Goal: Entertainment & Leisure: Consume media (video, audio)

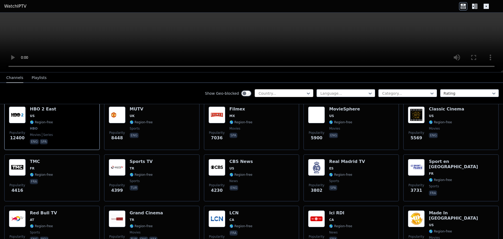
scroll to position [157, 0]
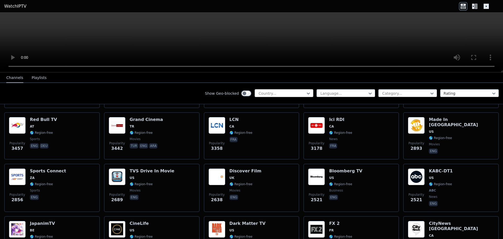
click at [279, 93] on div at bounding box center [282, 93] width 48 height 5
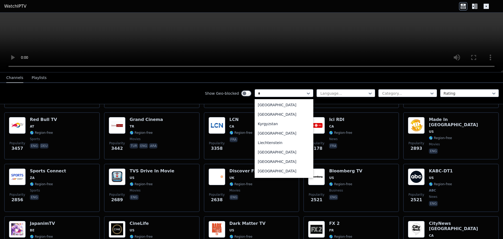
scroll to position [66, 0]
type input "**"
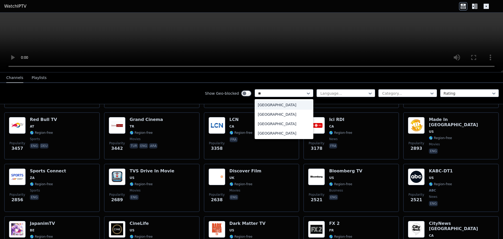
scroll to position [0, 0]
click at [270, 122] on div "[GEOGRAPHIC_DATA]" at bounding box center [284, 123] width 59 height 9
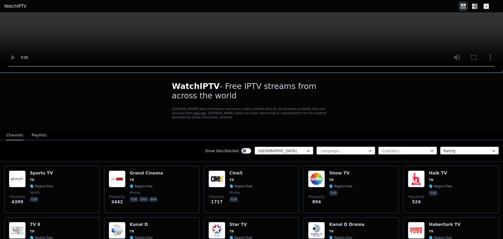
click at [323, 148] on div at bounding box center [344, 150] width 48 height 5
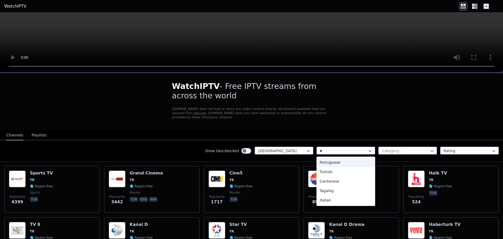
type input "**"
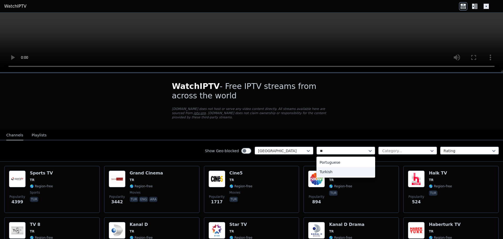
click at [332, 167] on div "Turkish" at bounding box center [345, 171] width 59 height 9
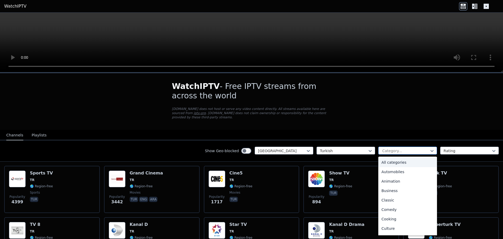
click at [397, 148] on div at bounding box center [406, 150] width 48 height 5
click at [397, 131] on nav "Channels Playlists" at bounding box center [251, 135] width 503 height 10
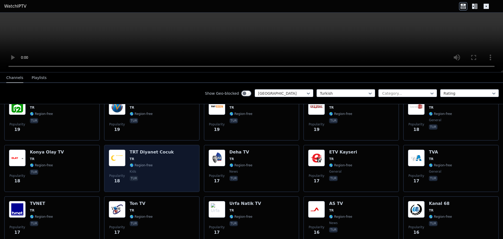
scroll to position [1100, 0]
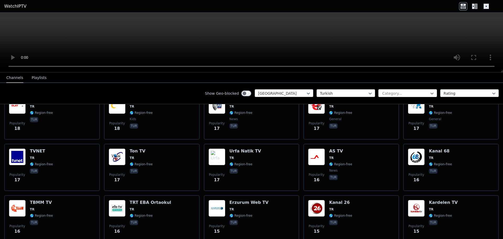
click at [393, 92] on div at bounding box center [406, 93] width 48 height 5
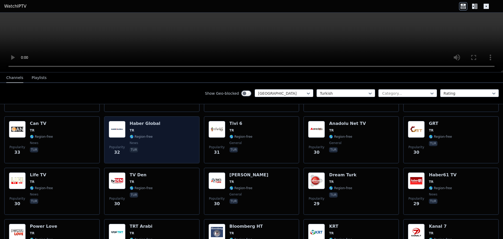
scroll to position [588, 0]
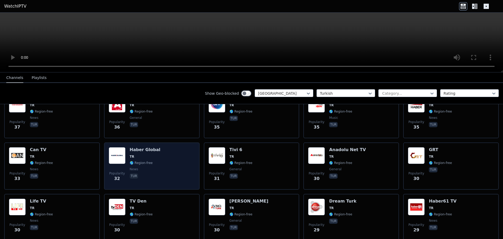
click at [128, 154] on div "Popularity 32 [PERSON_NAME] Global TR 🌎 Region-free news tur" at bounding box center [152, 166] width 86 height 38
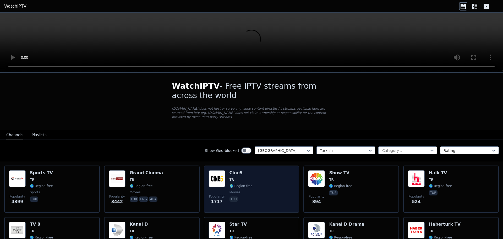
scroll to position [0, 0]
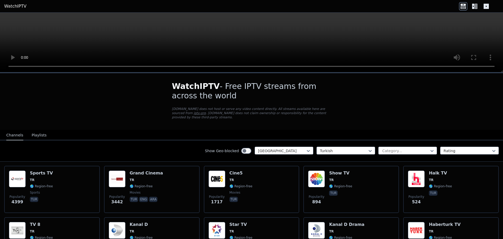
click at [35, 132] on button "Playlists" at bounding box center [39, 135] width 15 height 10
